Goal: Navigation & Orientation: Understand site structure

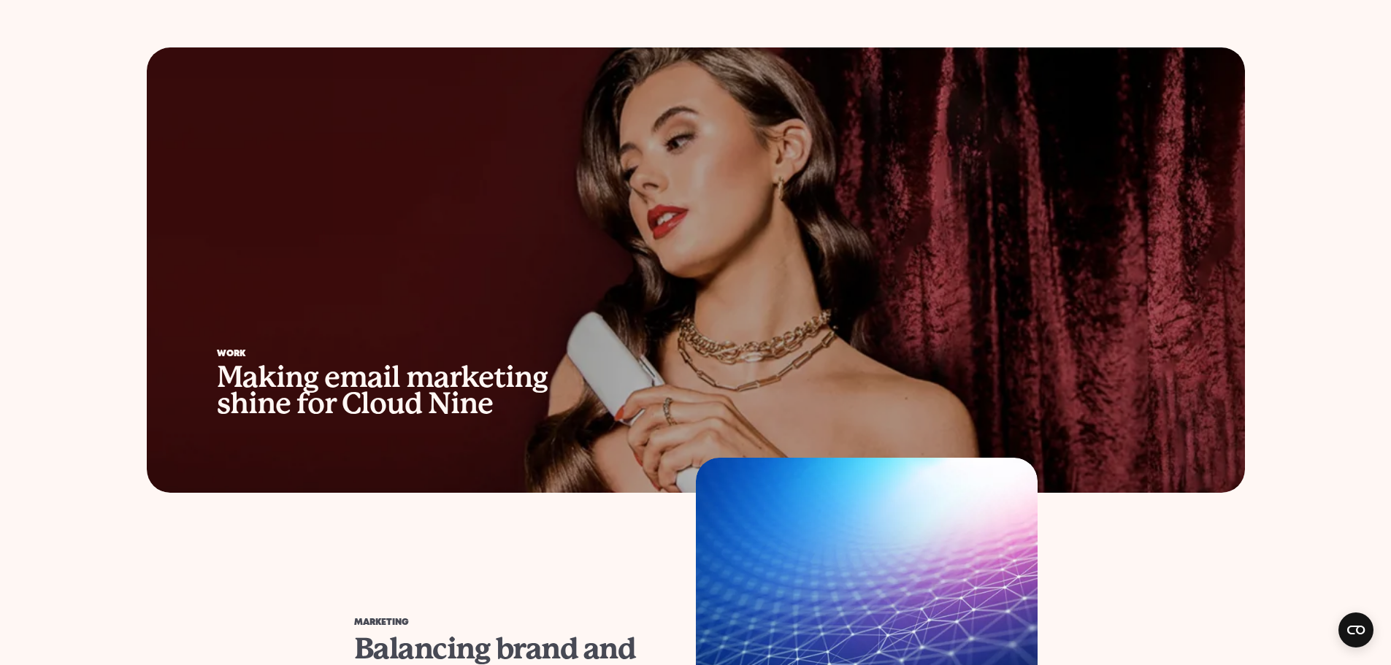
scroll to position [949, 0]
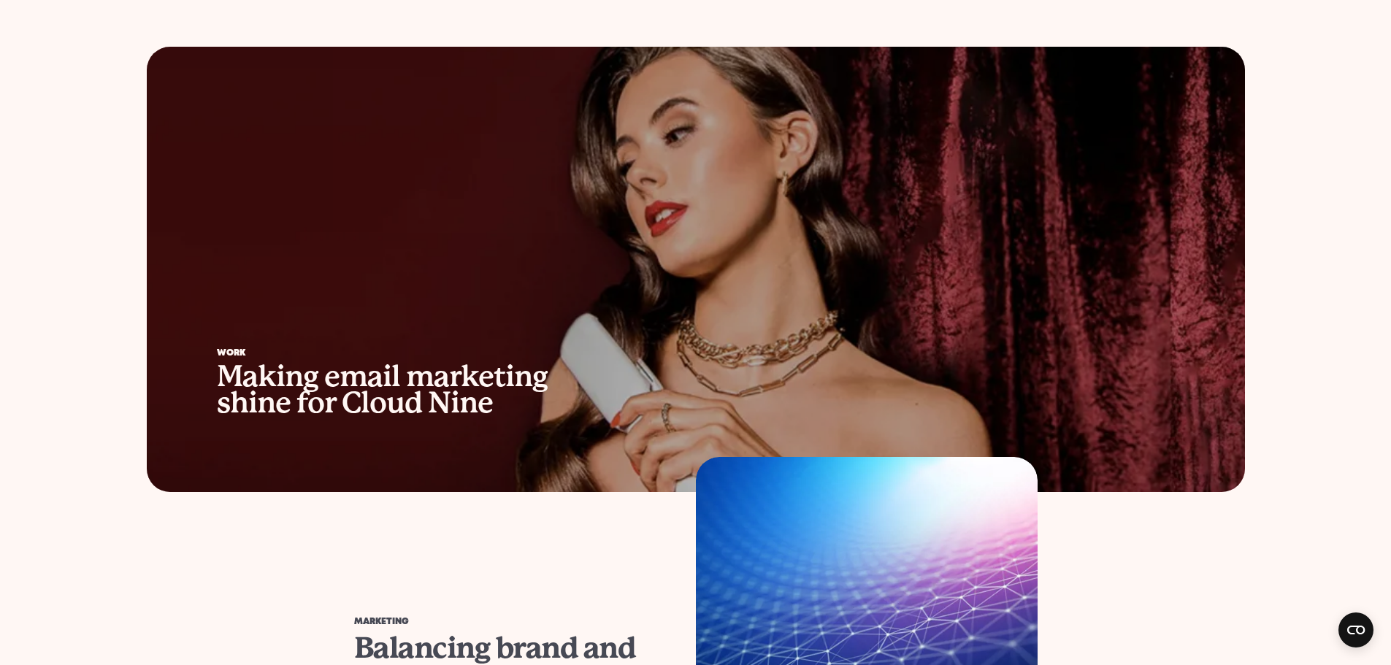
click at [472, 380] on div "Making email marketing shine for Cloud Nine" at bounding box center [421, 390] width 409 height 53
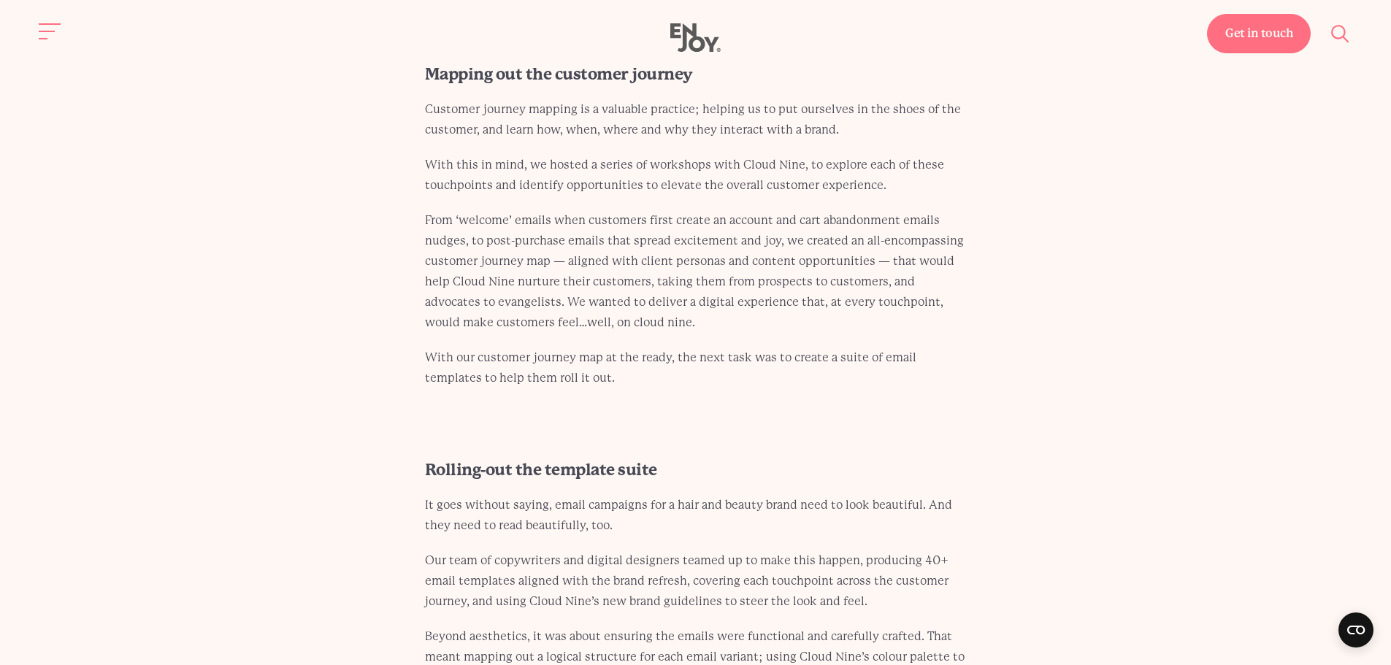
scroll to position [4526, 0]
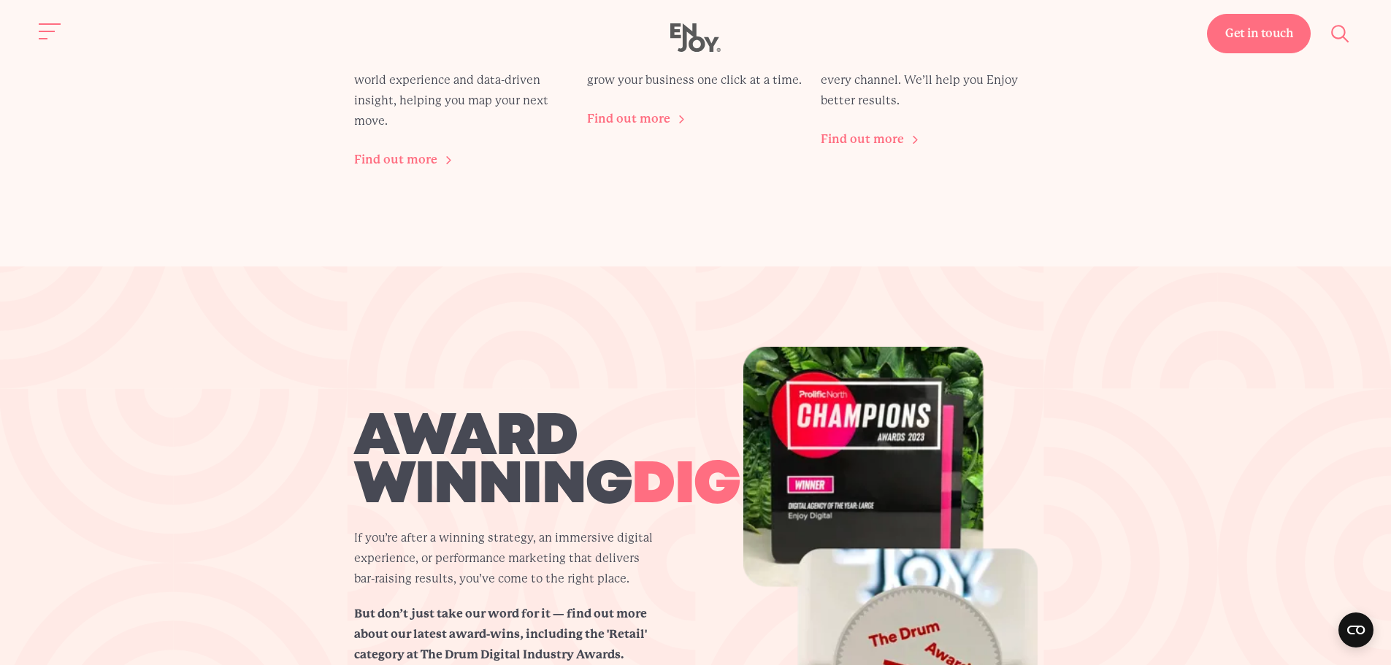
scroll to position [2117, 0]
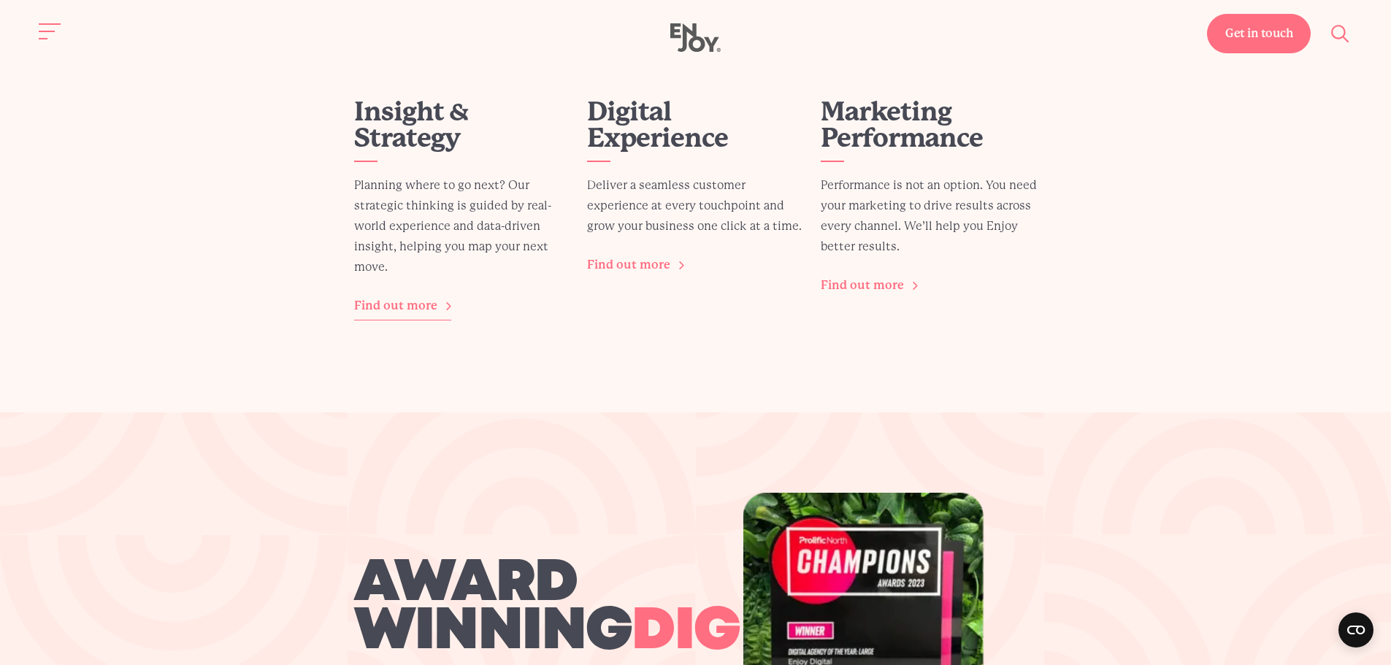
click at [423, 304] on link "Find out more" at bounding box center [402, 306] width 97 height 28
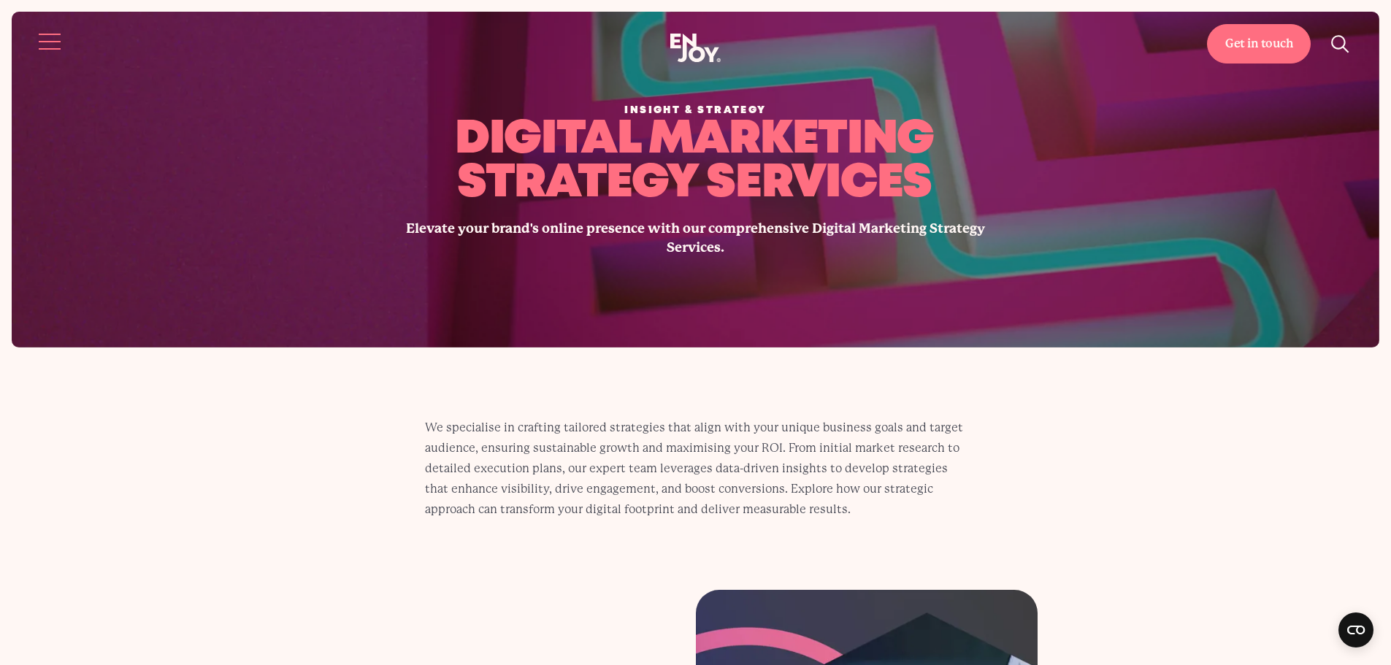
click at [47, 39] on button "Site navigation" at bounding box center [50, 41] width 31 height 31
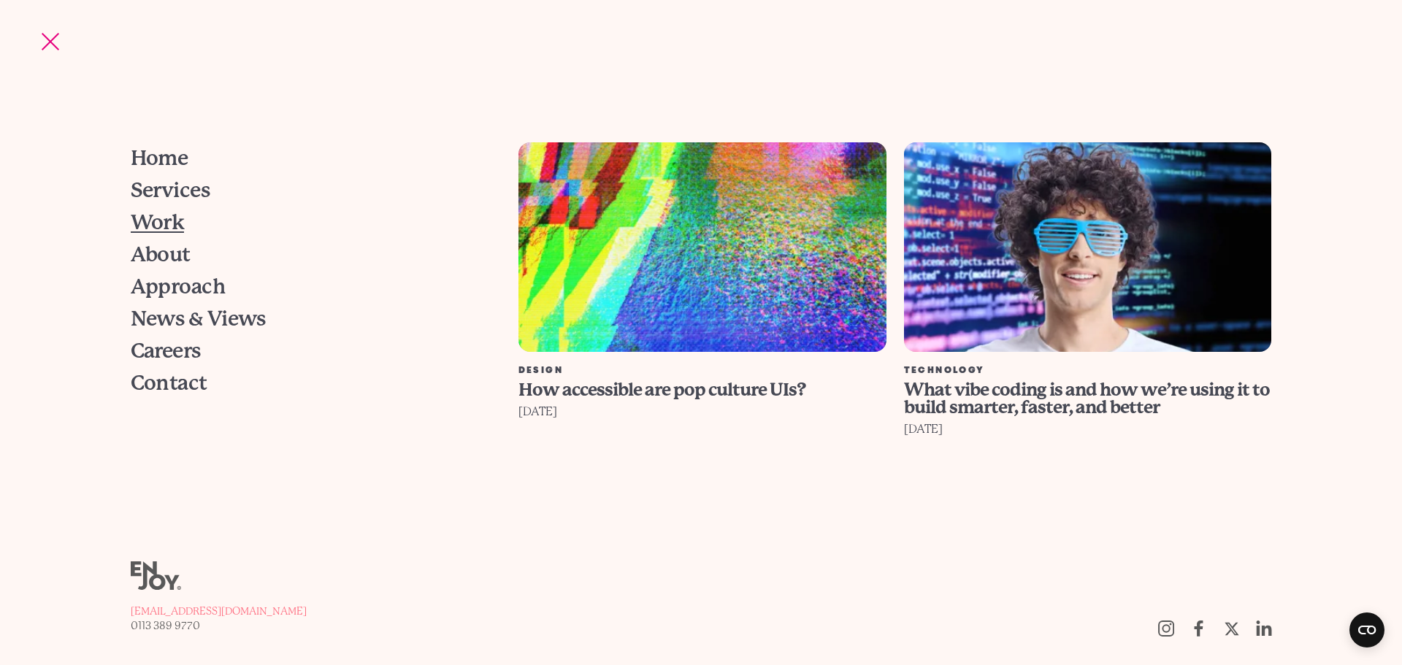
click at [166, 226] on span "Work" at bounding box center [158, 222] width 54 height 20
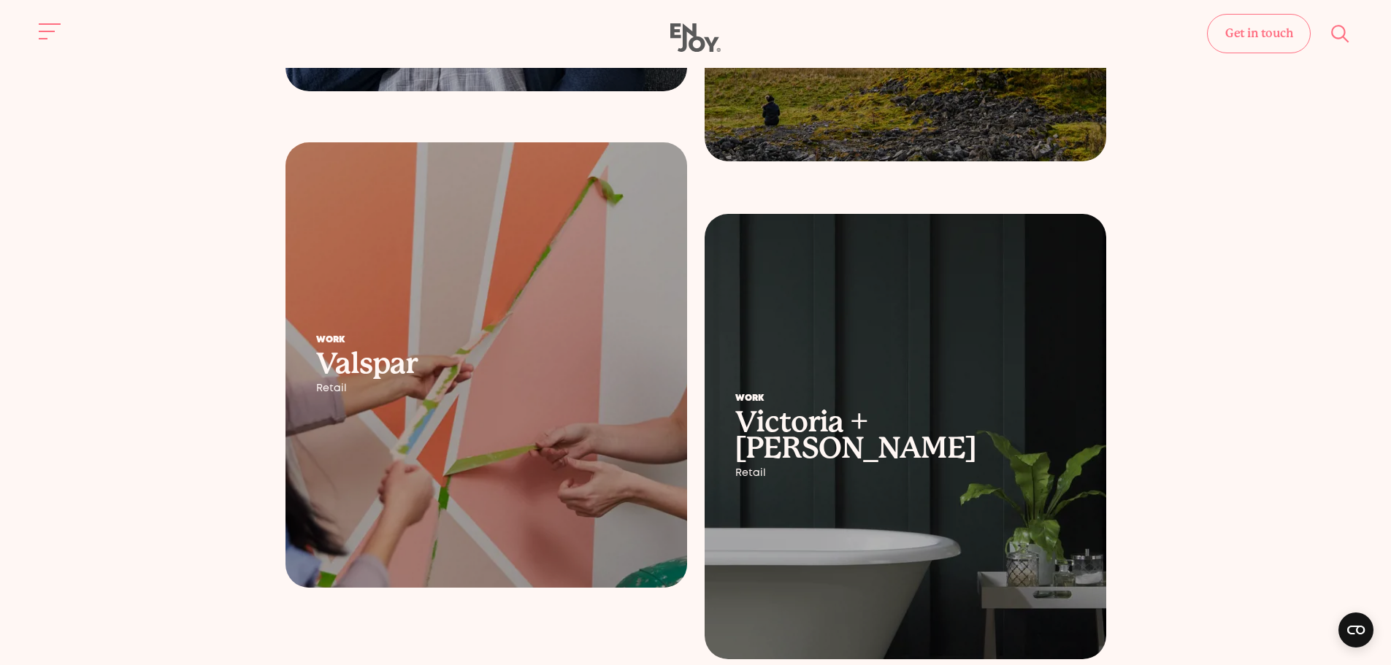
scroll to position [1913, 0]
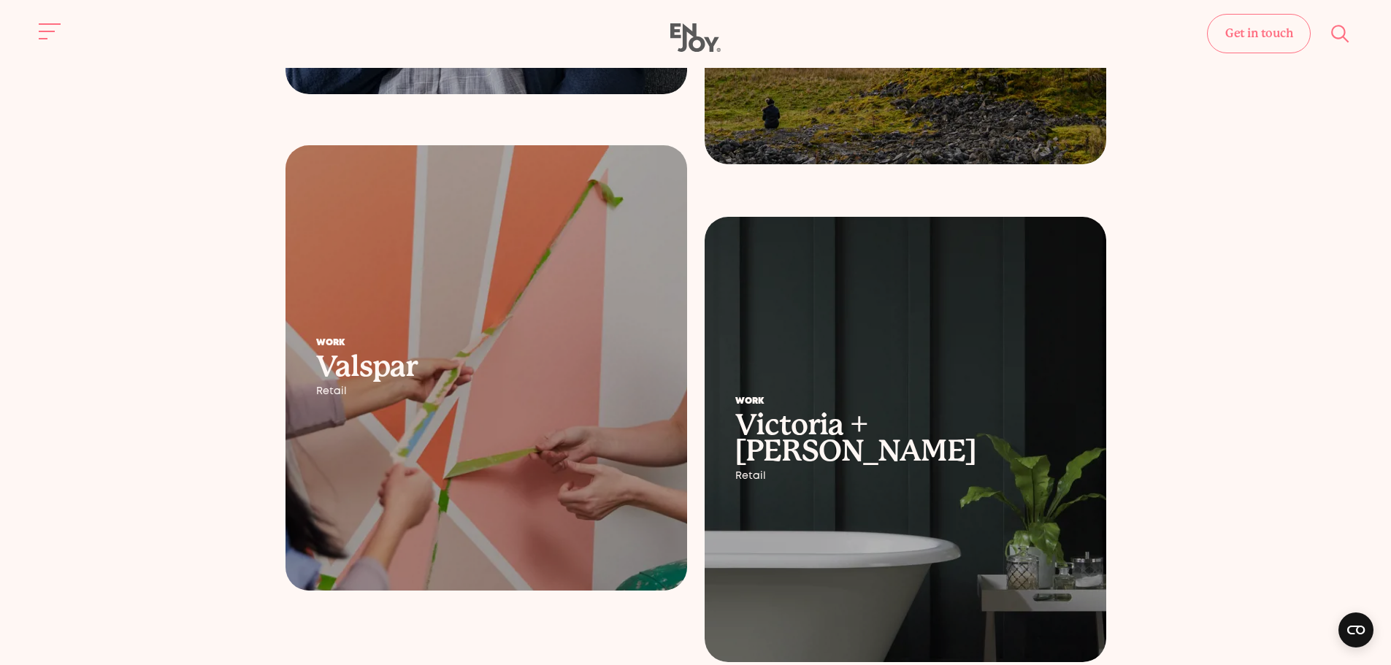
click at [423, 389] on div "Retail" at bounding box center [486, 391] width 340 height 12
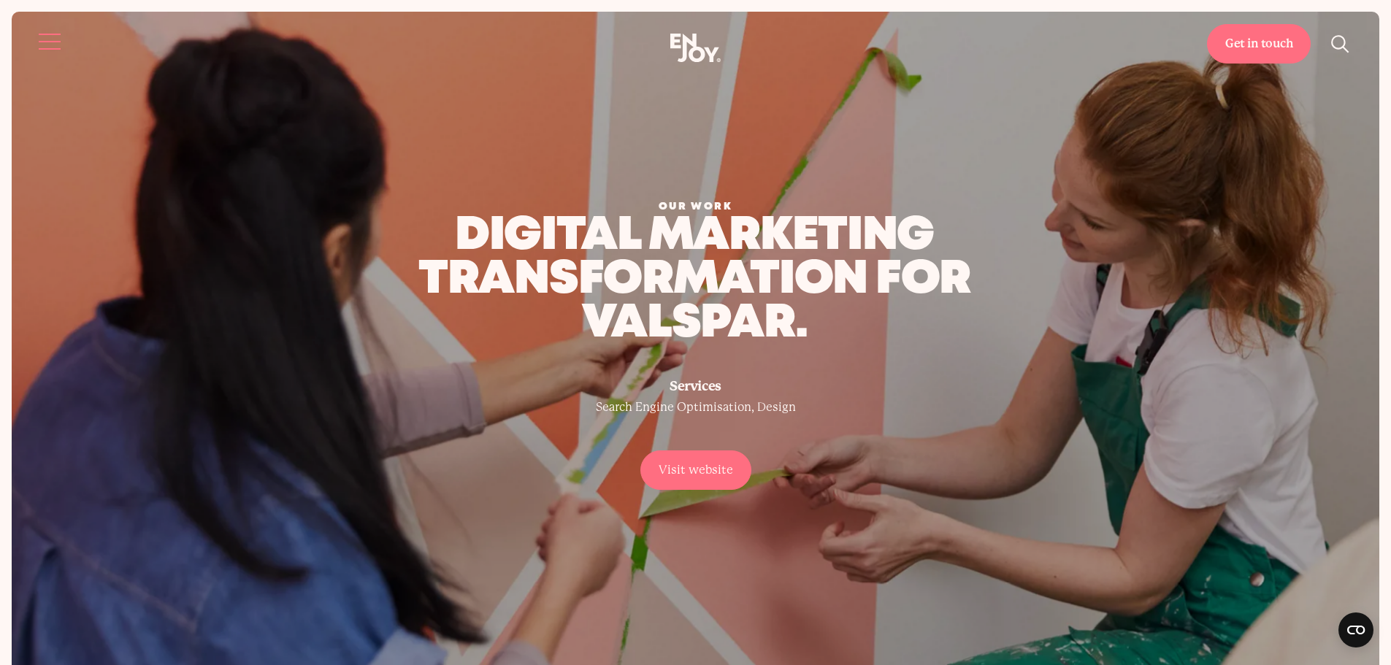
click at [45, 31] on button "Site navigation" at bounding box center [50, 41] width 31 height 31
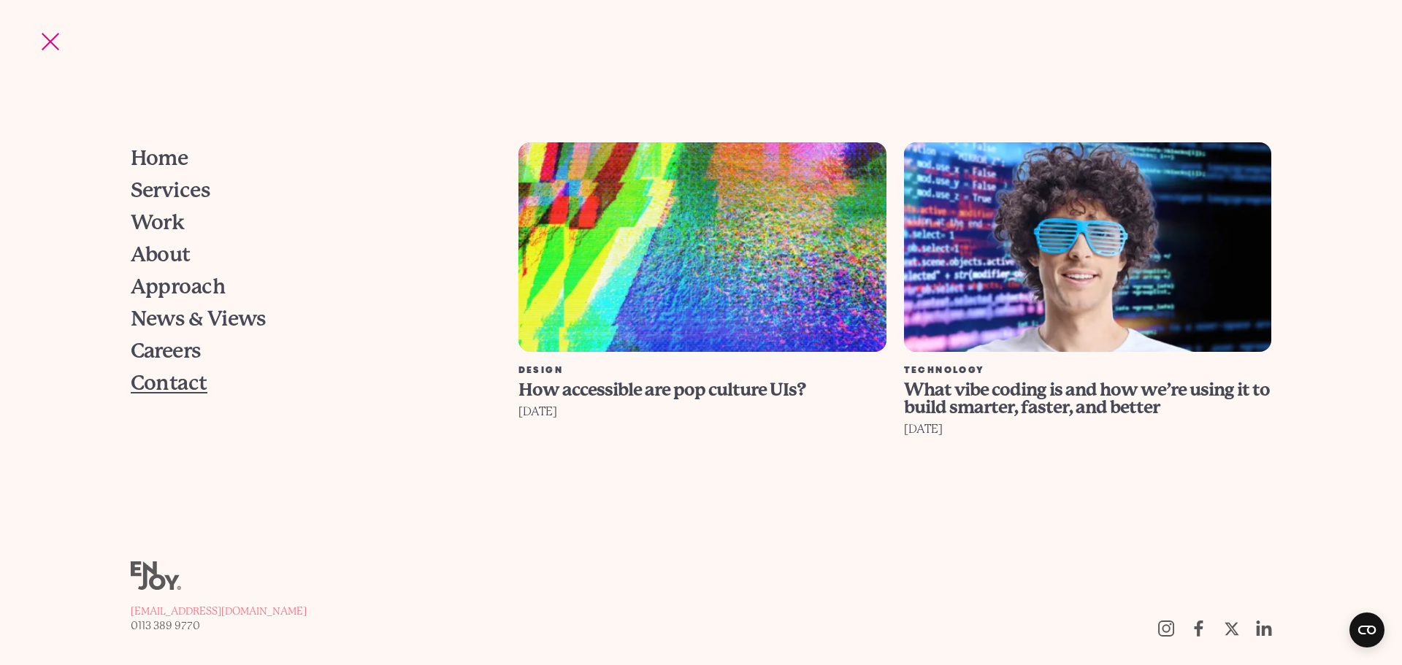
click at [166, 378] on span "Contact" at bounding box center [169, 383] width 77 height 20
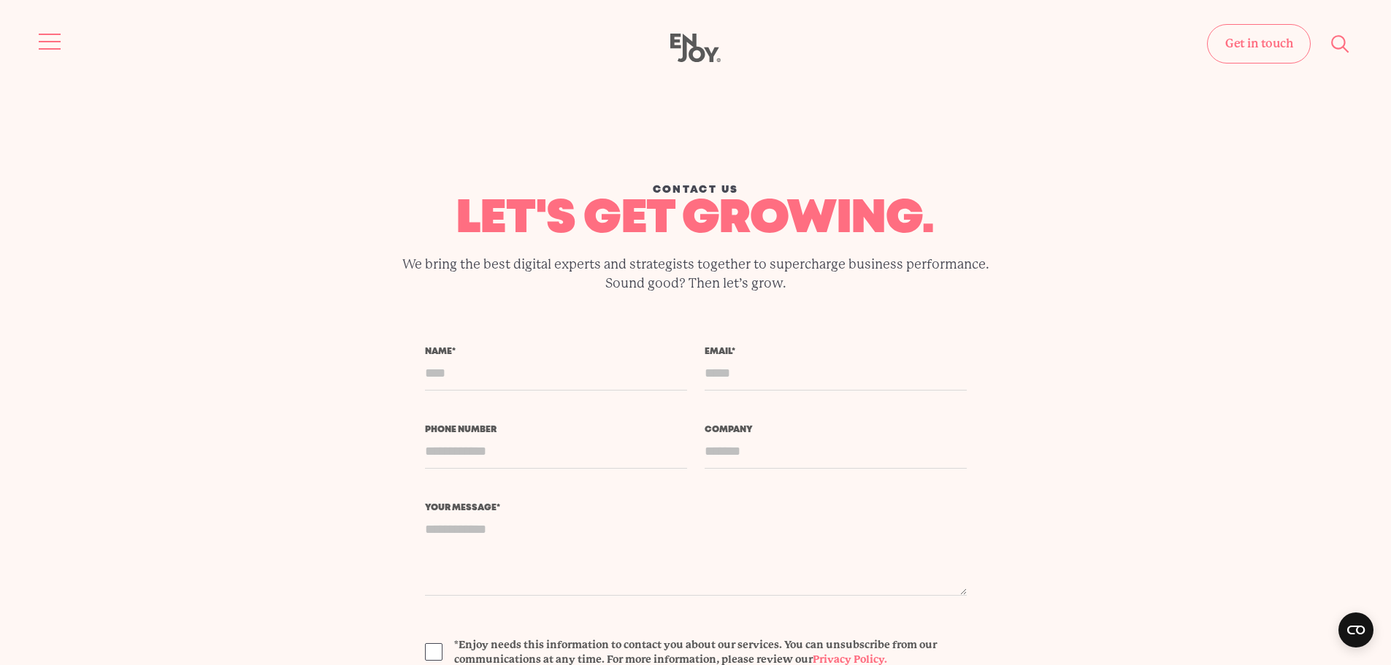
click at [50, 42] on button "Site navigation" at bounding box center [50, 41] width 31 height 31
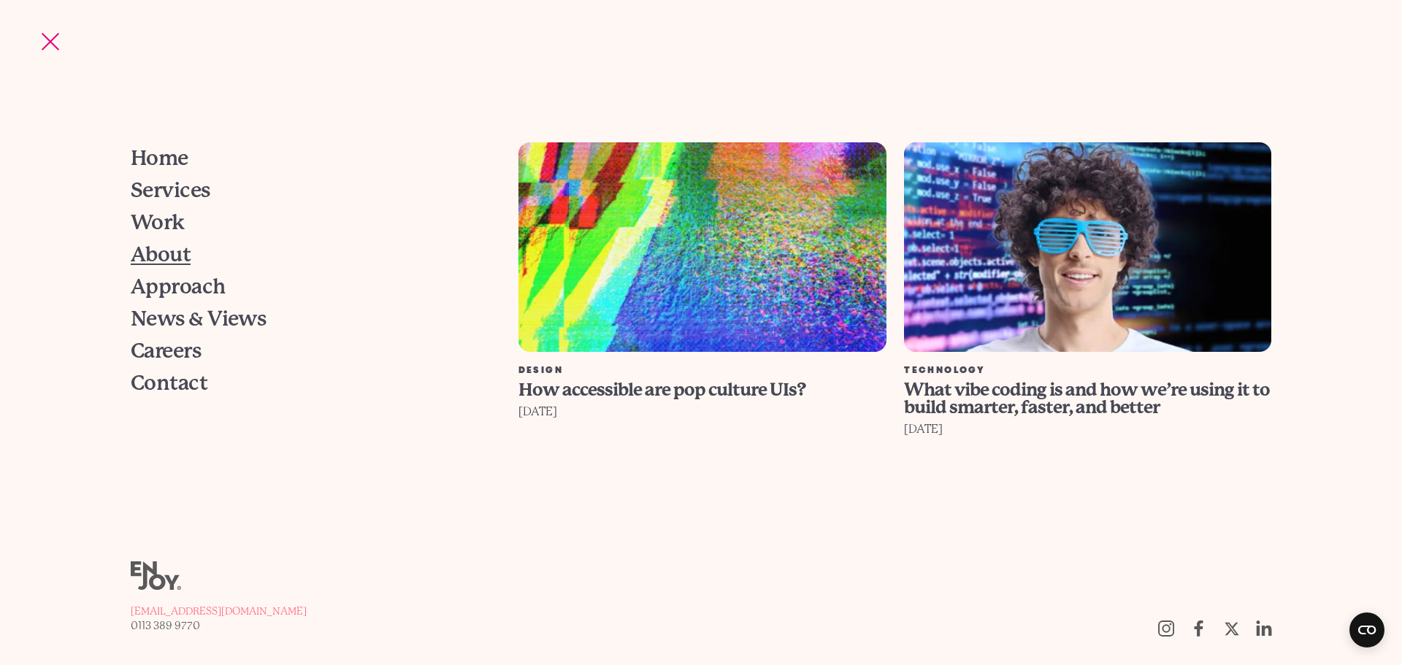
click at [176, 254] on span "About" at bounding box center [161, 255] width 60 height 20
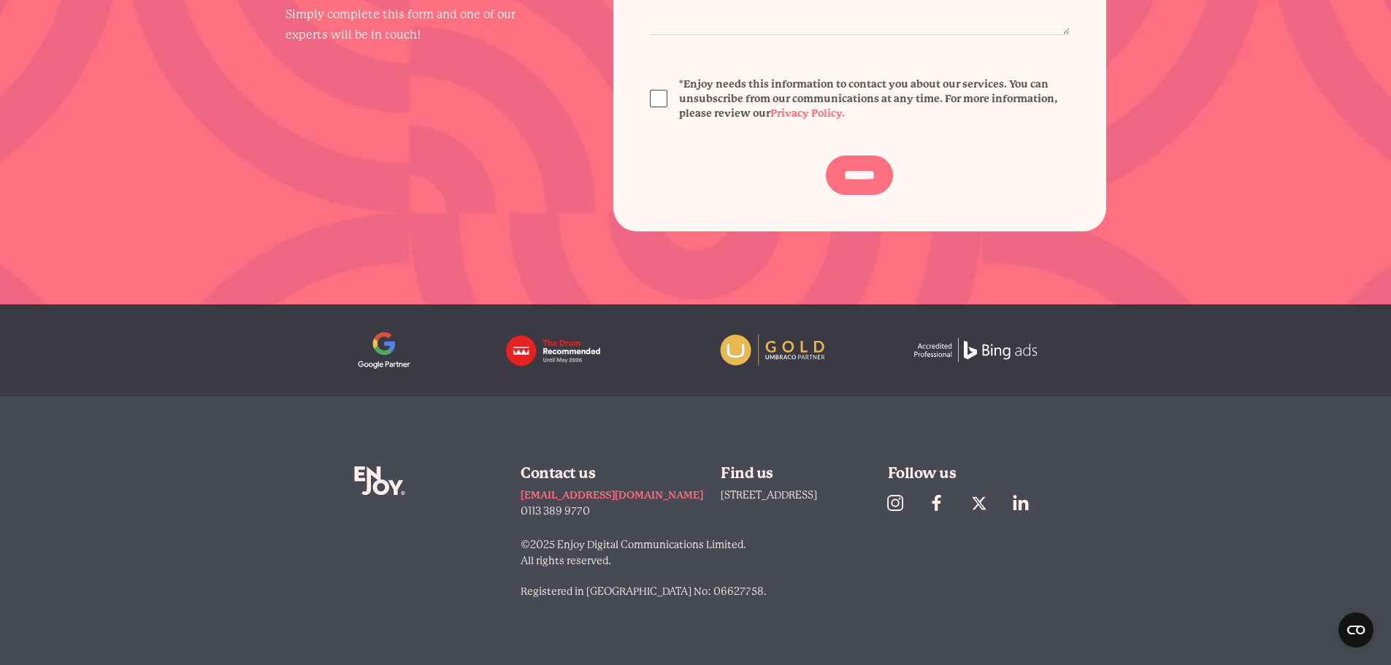
scroll to position [4544, 0]
